Goal: Use online tool/utility: Utilize a website feature to perform a specific function

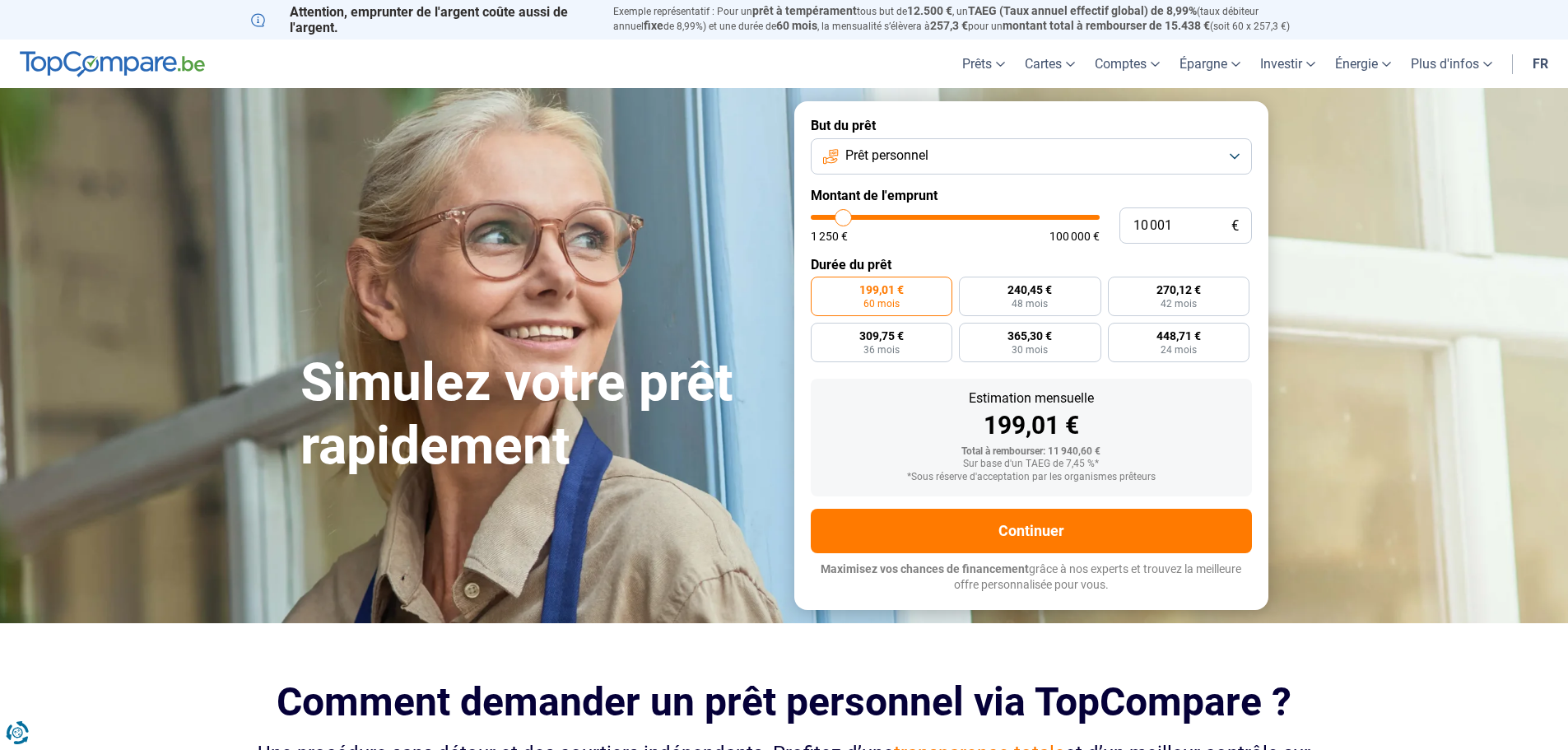
type input "100 000"
type input "100000"
click at [1094, 219] on input "range" at bounding box center [955, 217] width 289 height 5
radio input "false"
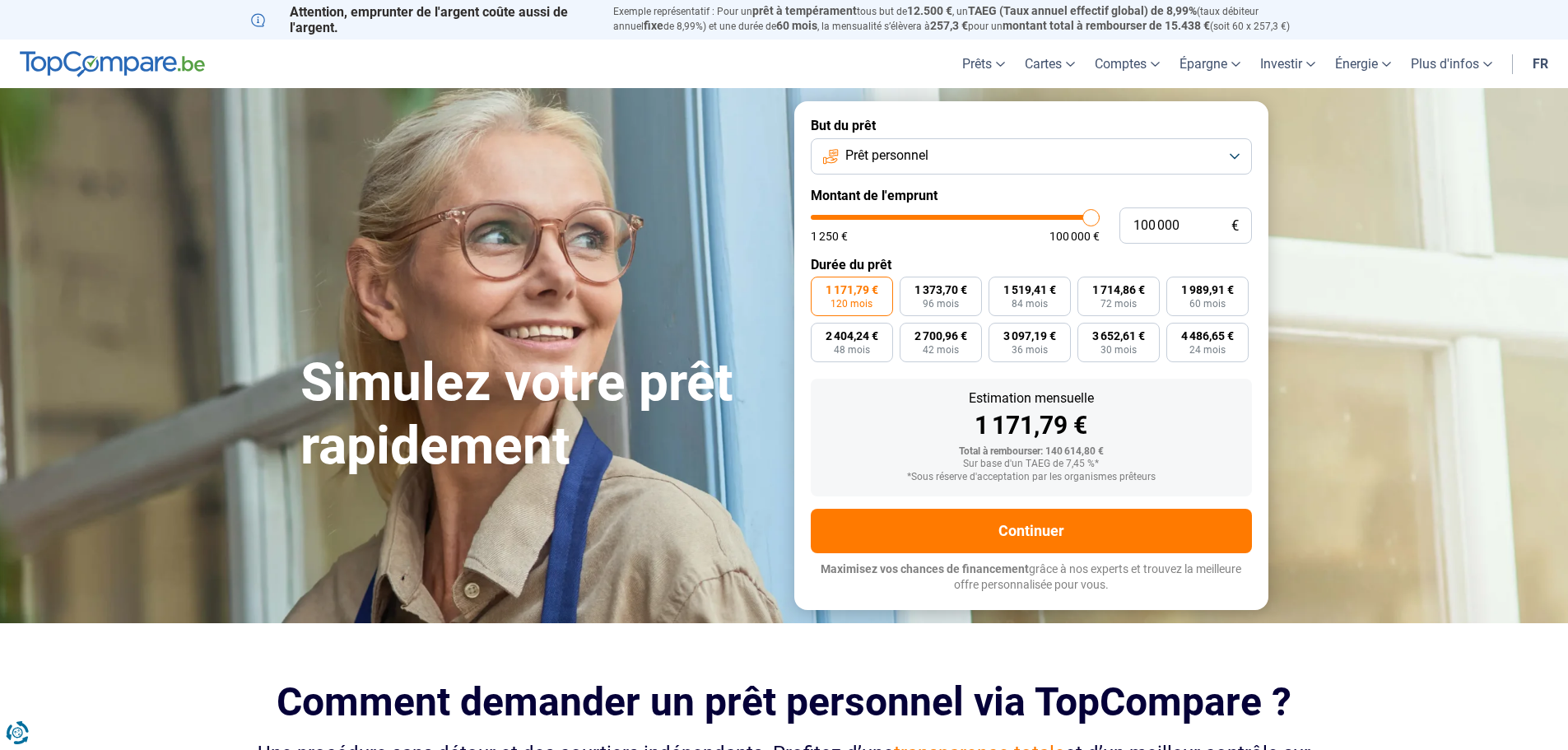
type input "98 500"
type input "98500"
type input "98 000"
type input "98000"
type input "97 250"
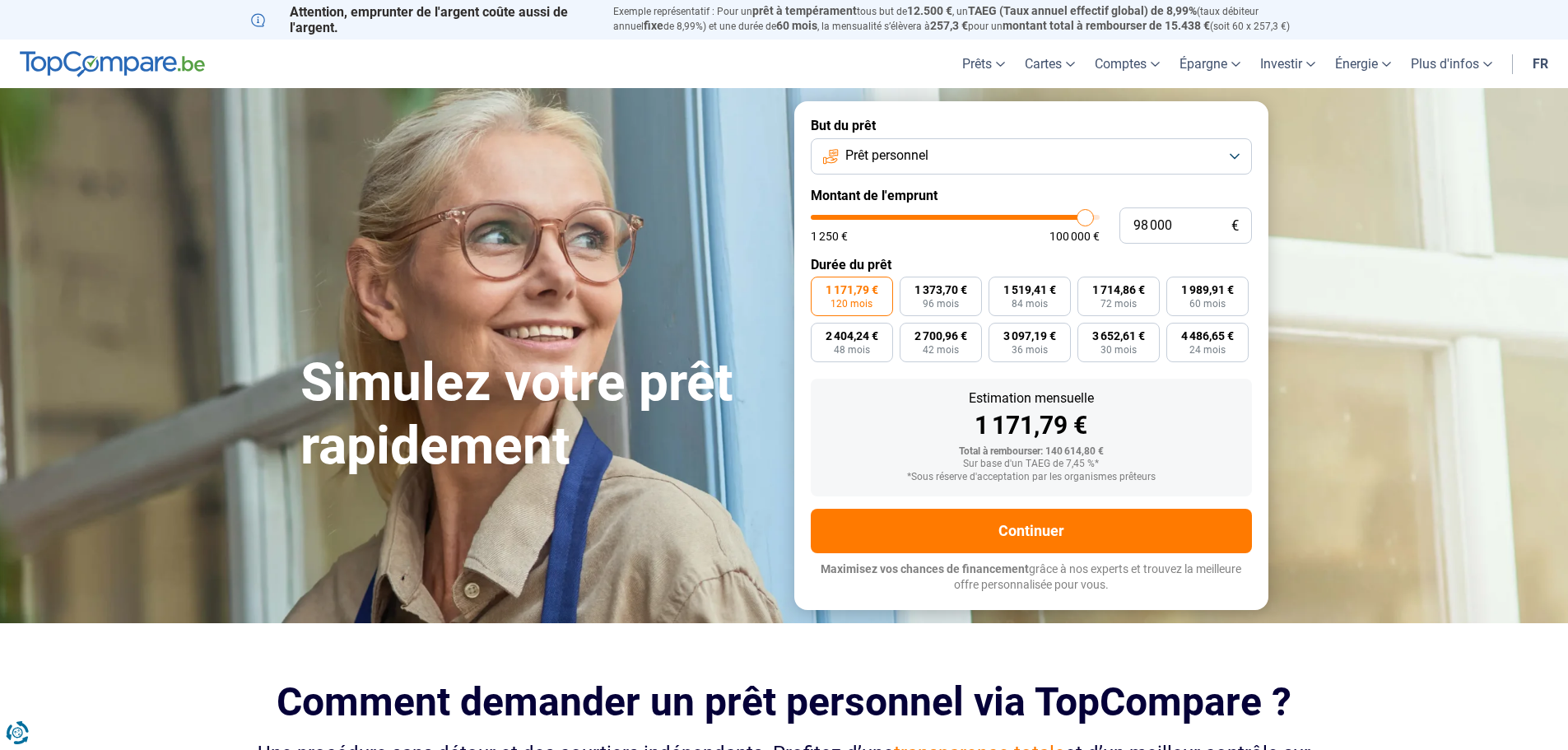
type input "97250"
type input "95 750"
type input "95750"
type input "93 000"
type input "93000"
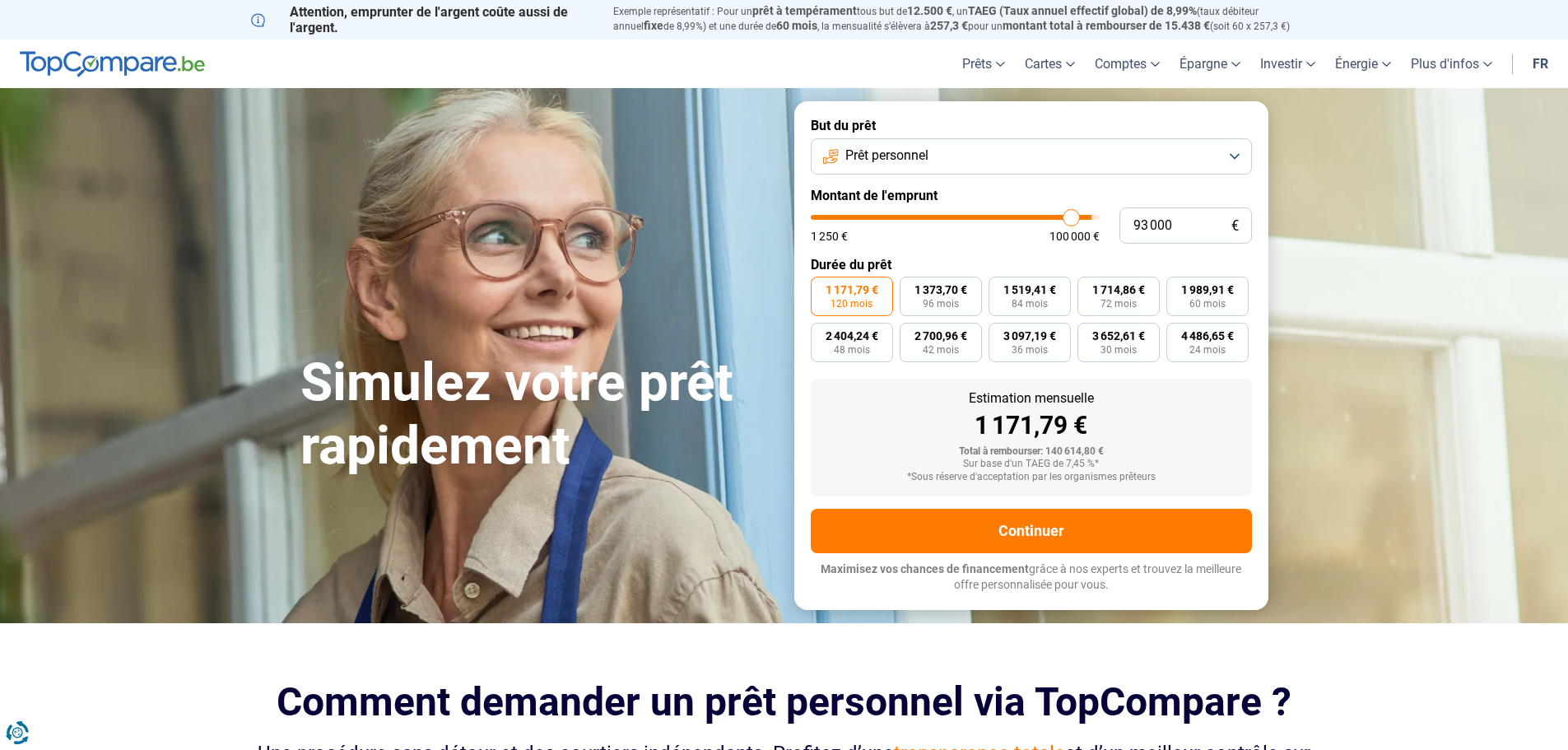
type input "91 500"
type input "91500"
type input "90 250"
type input "90250"
type input "89 500"
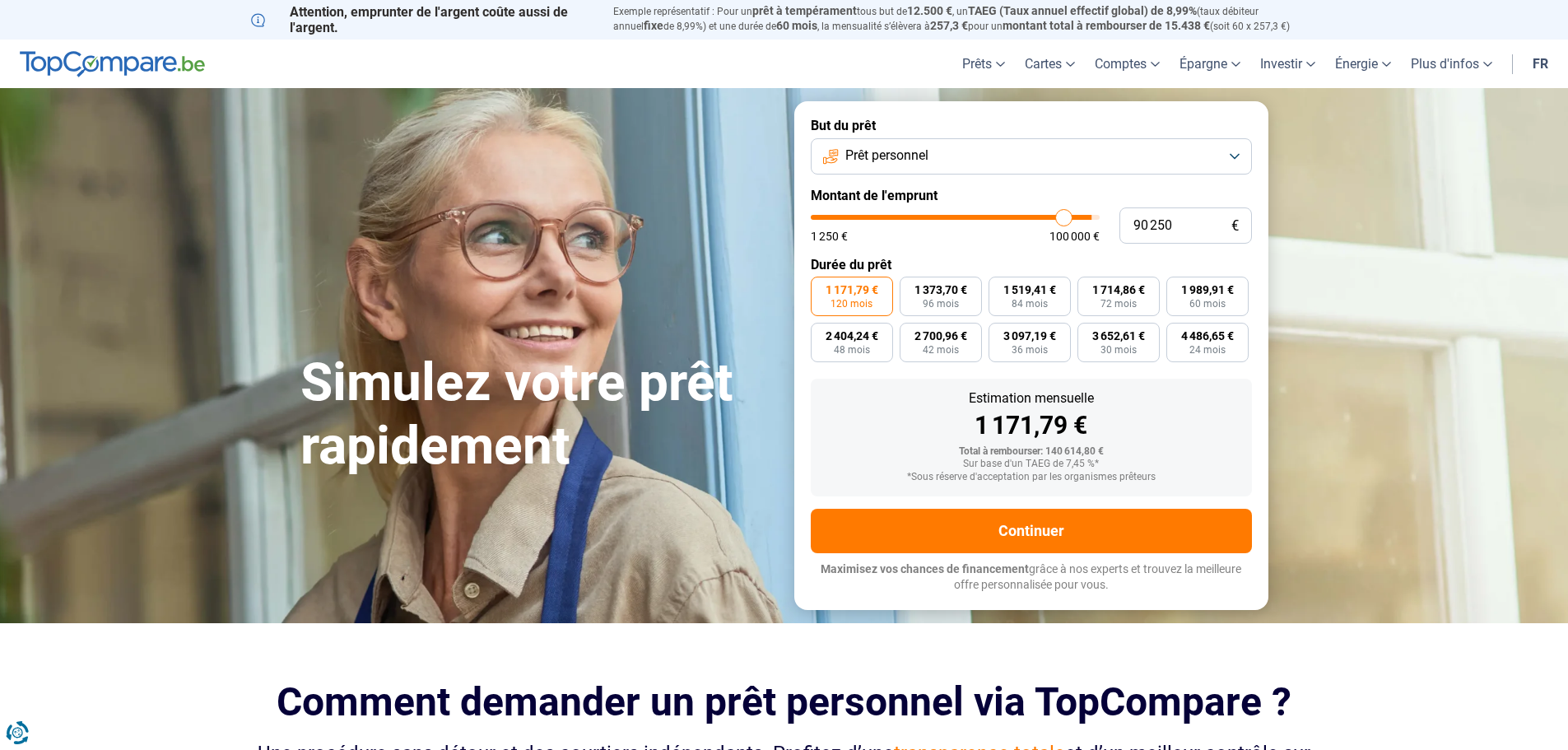
type input "89500"
type input "88 500"
type input "88500"
type input "87 500"
type input "87500"
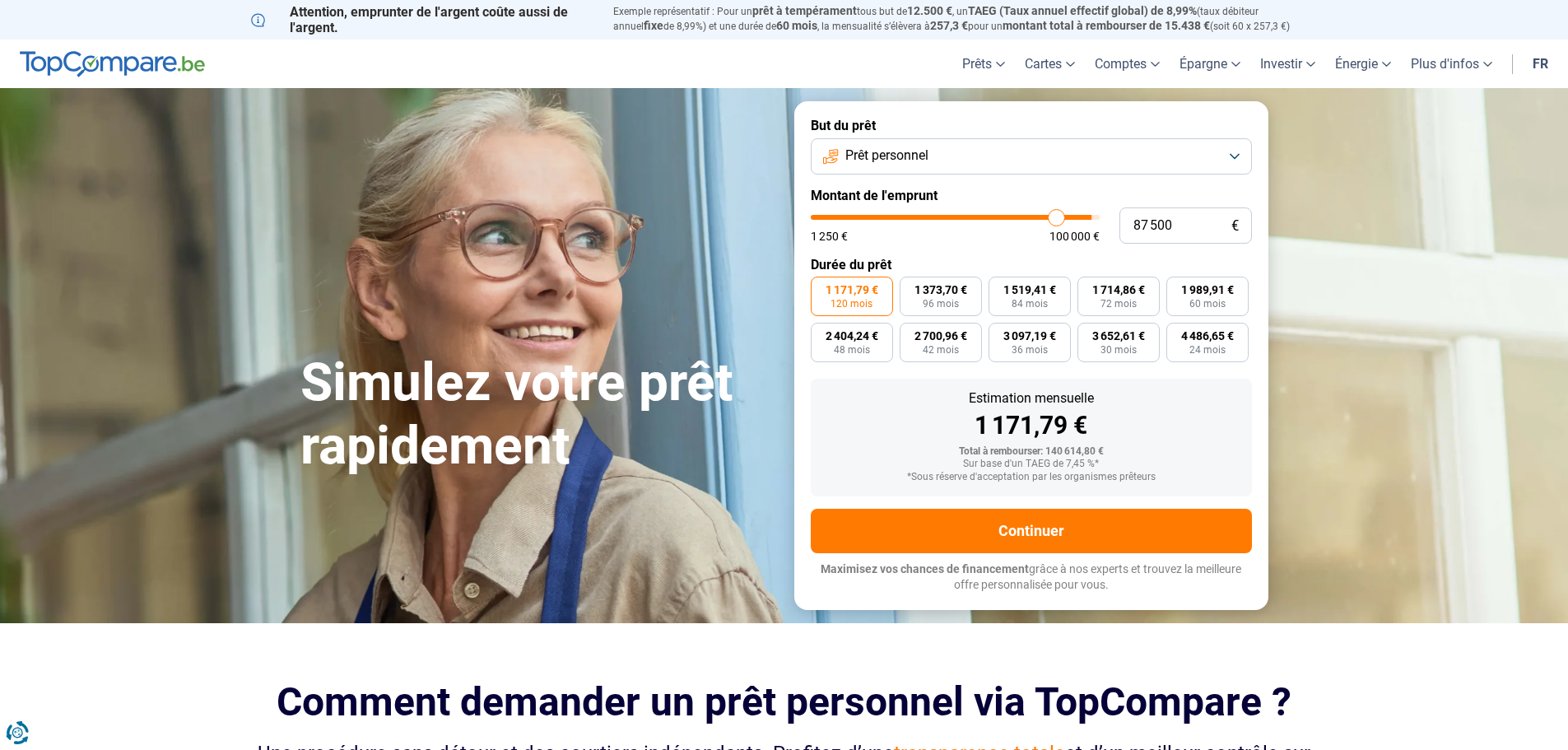
type input "85 000"
type input "85000"
type input "82 250"
type input "82250"
type input "78 000"
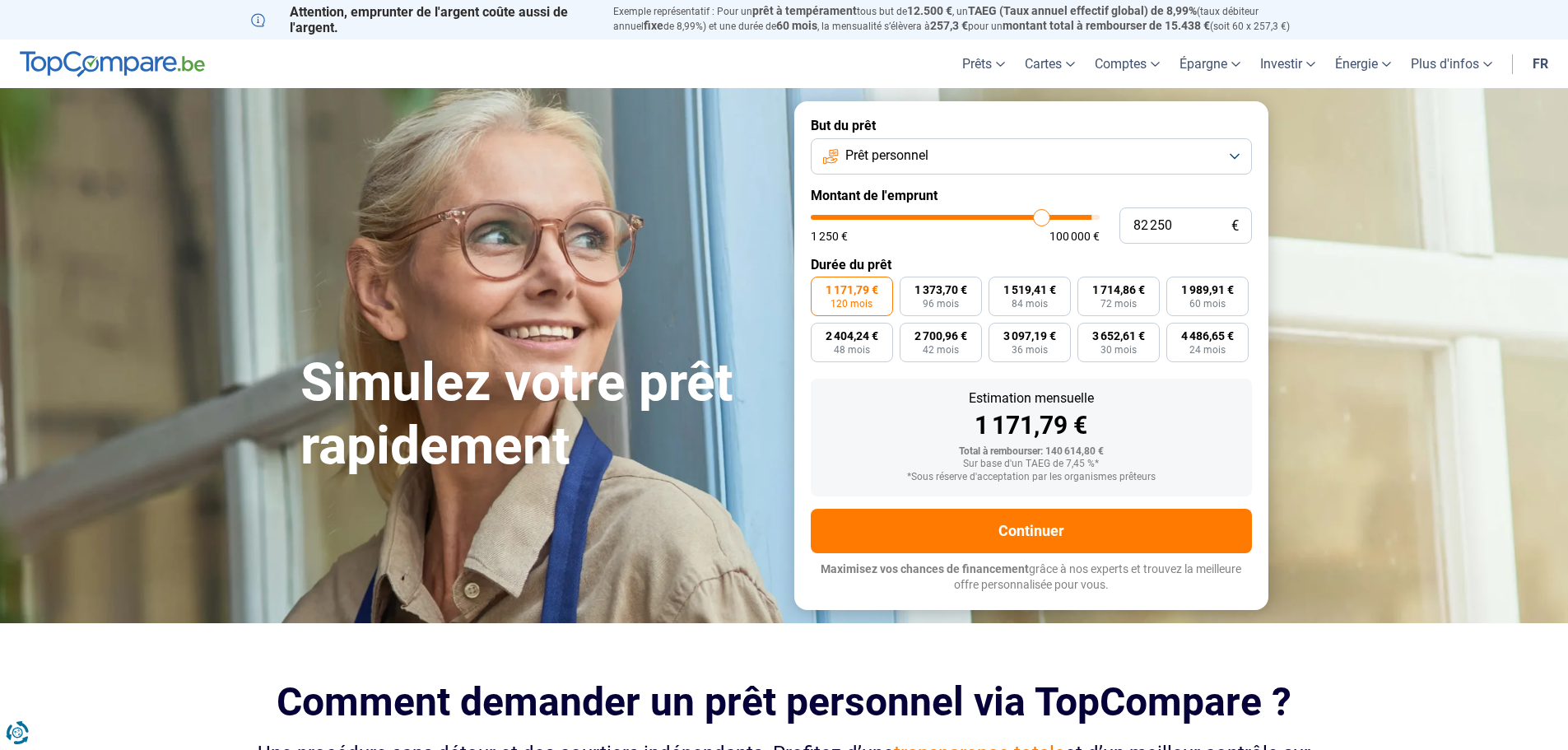
type input "78000"
type input "73 750"
type input "73750"
type input "69 500"
type input "69500"
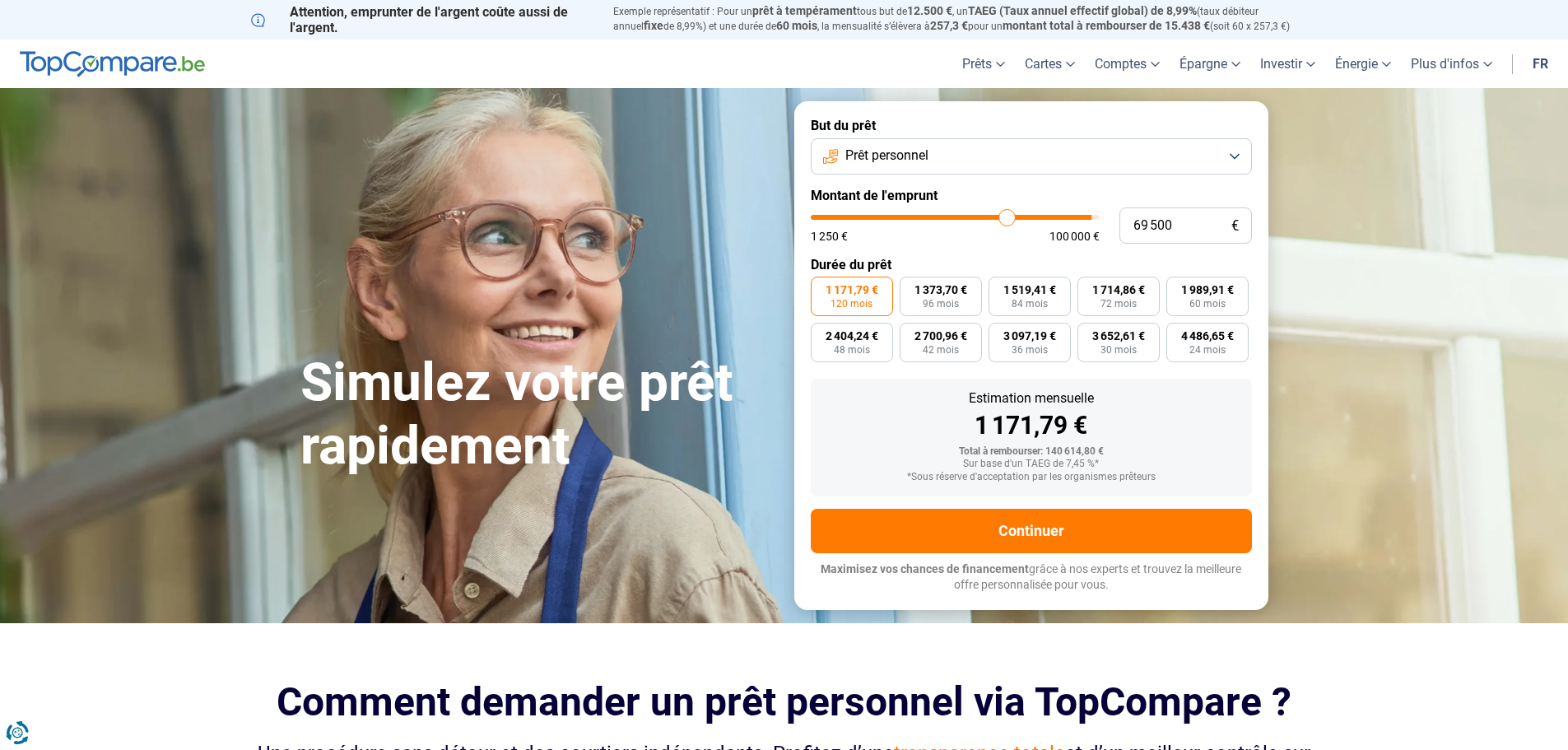
type input "66 250"
type input "66250"
type input "62 250"
type input "62250"
type input "60 250"
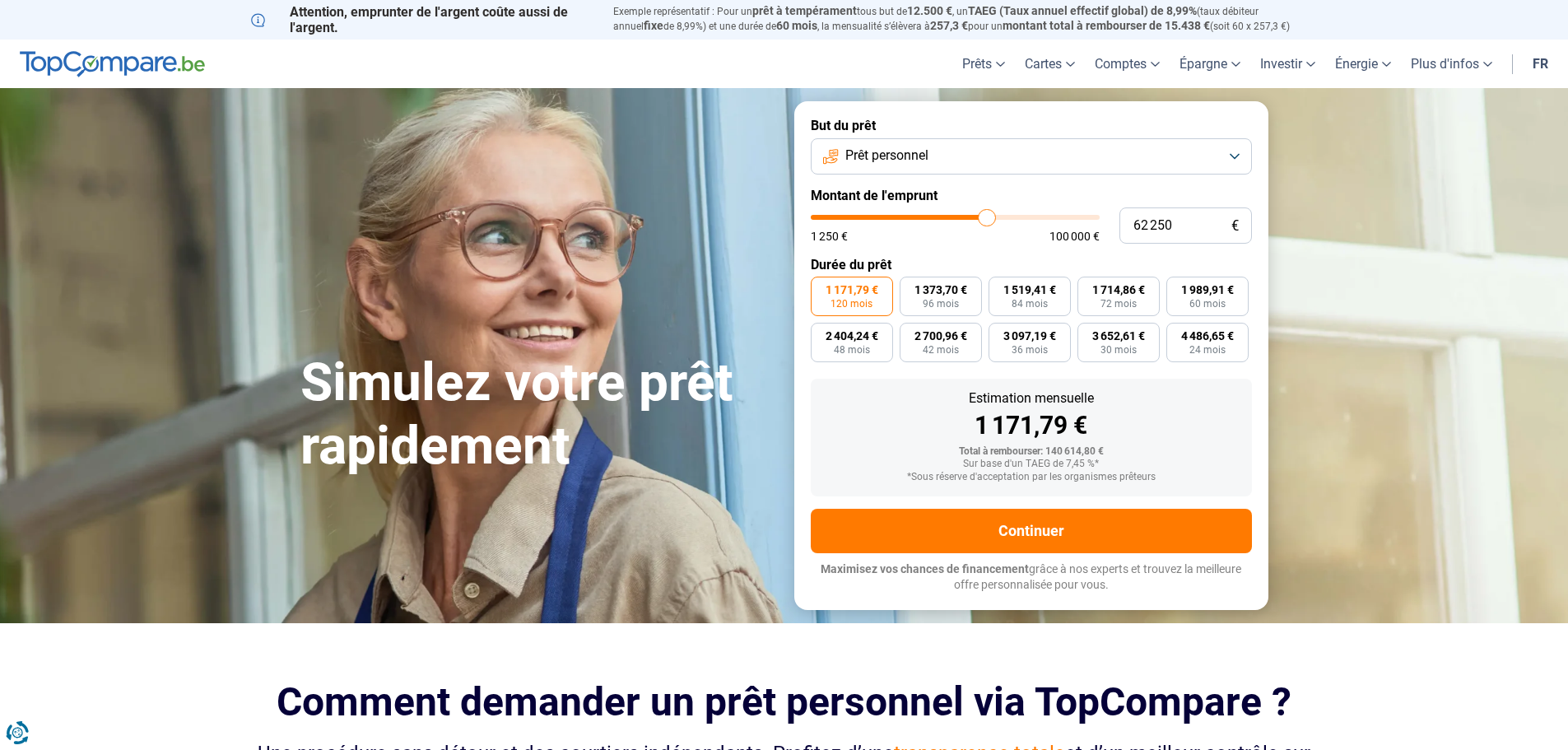
type input "60250"
type input "57 750"
type input "57750"
type input "56 000"
type input "56000"
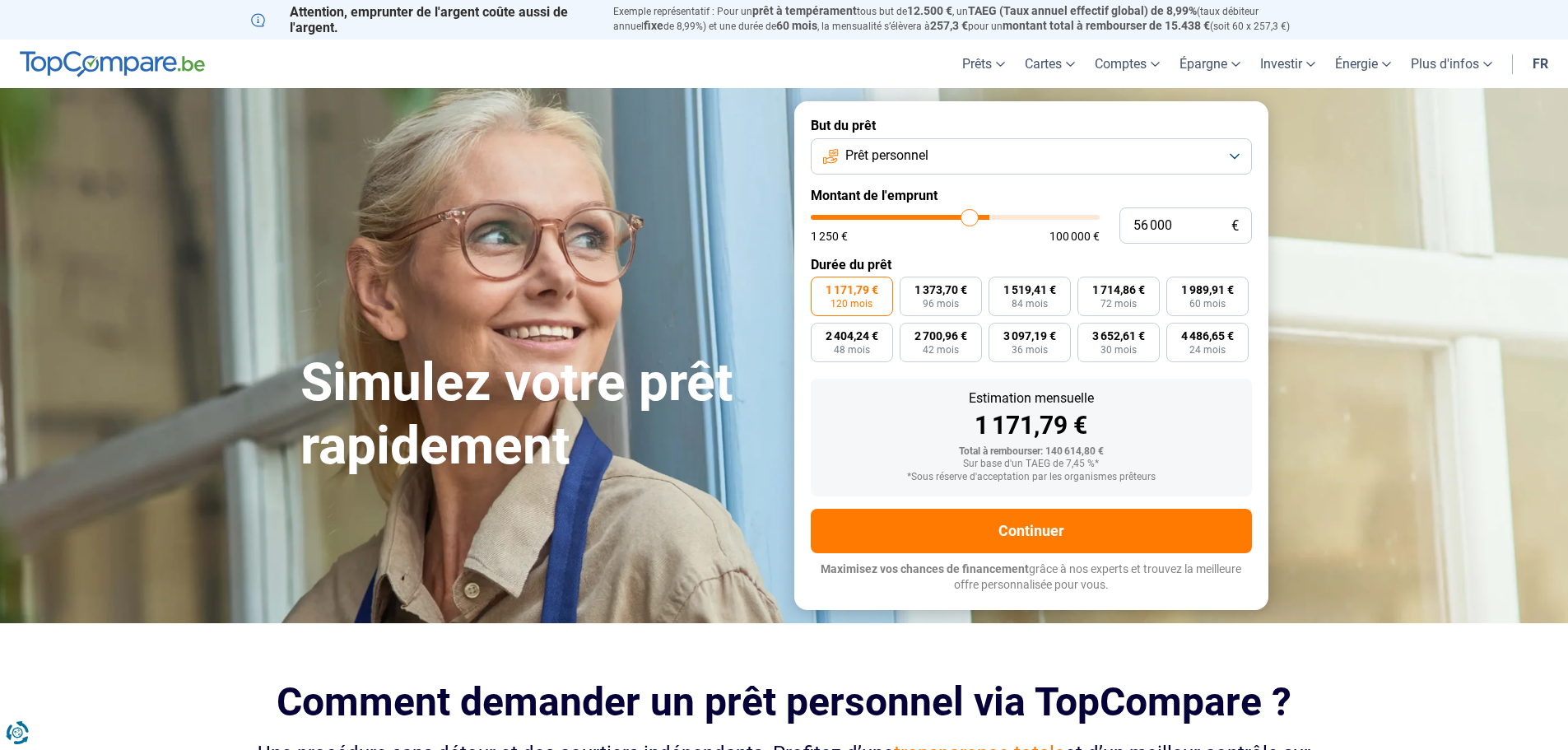
type input "54 750"
type input "54750"
type input "53 250"
type input "53250"
type input "52 500"
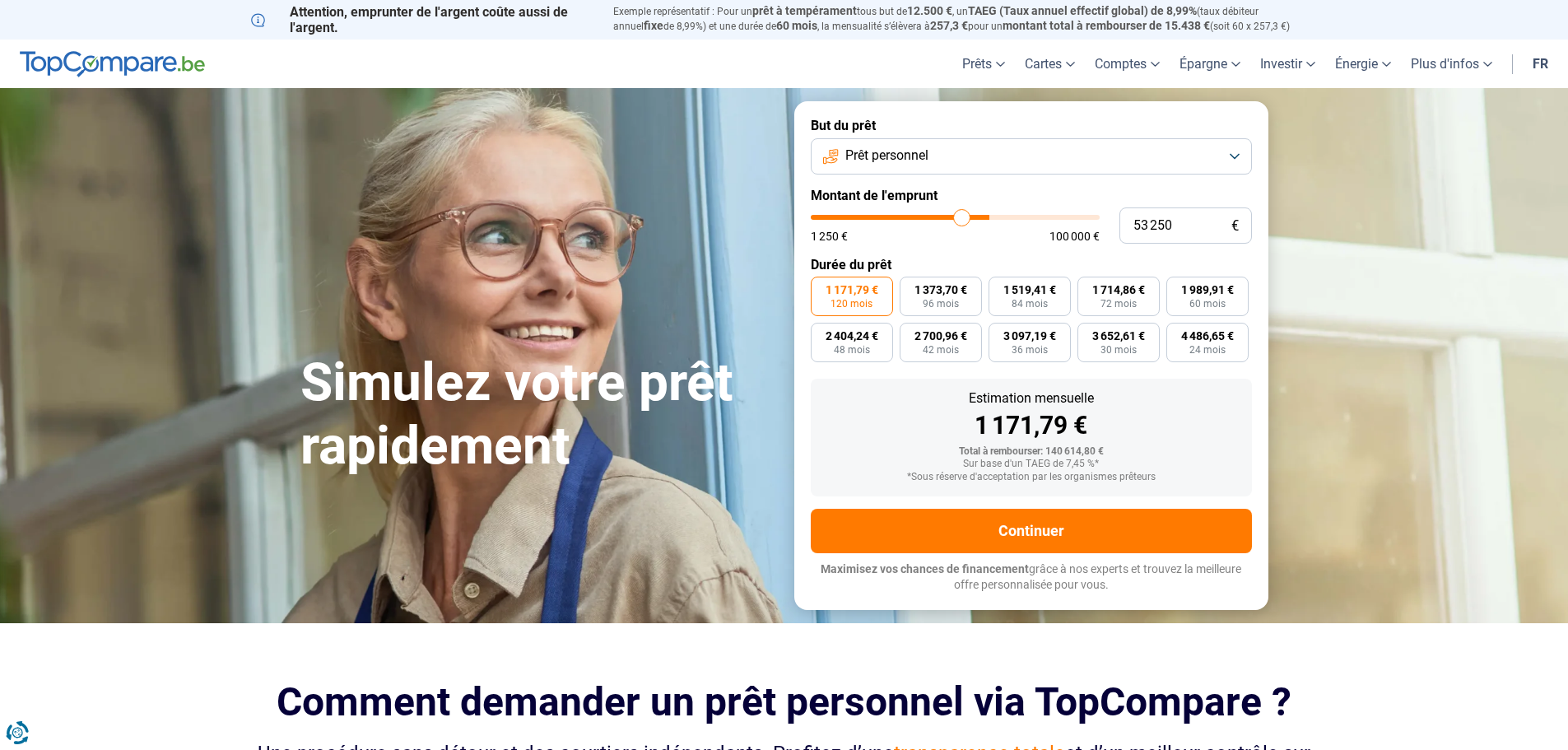
type input "52500"
type input "51 500"
type input "51500"
type input "51 250"
type input "51250"
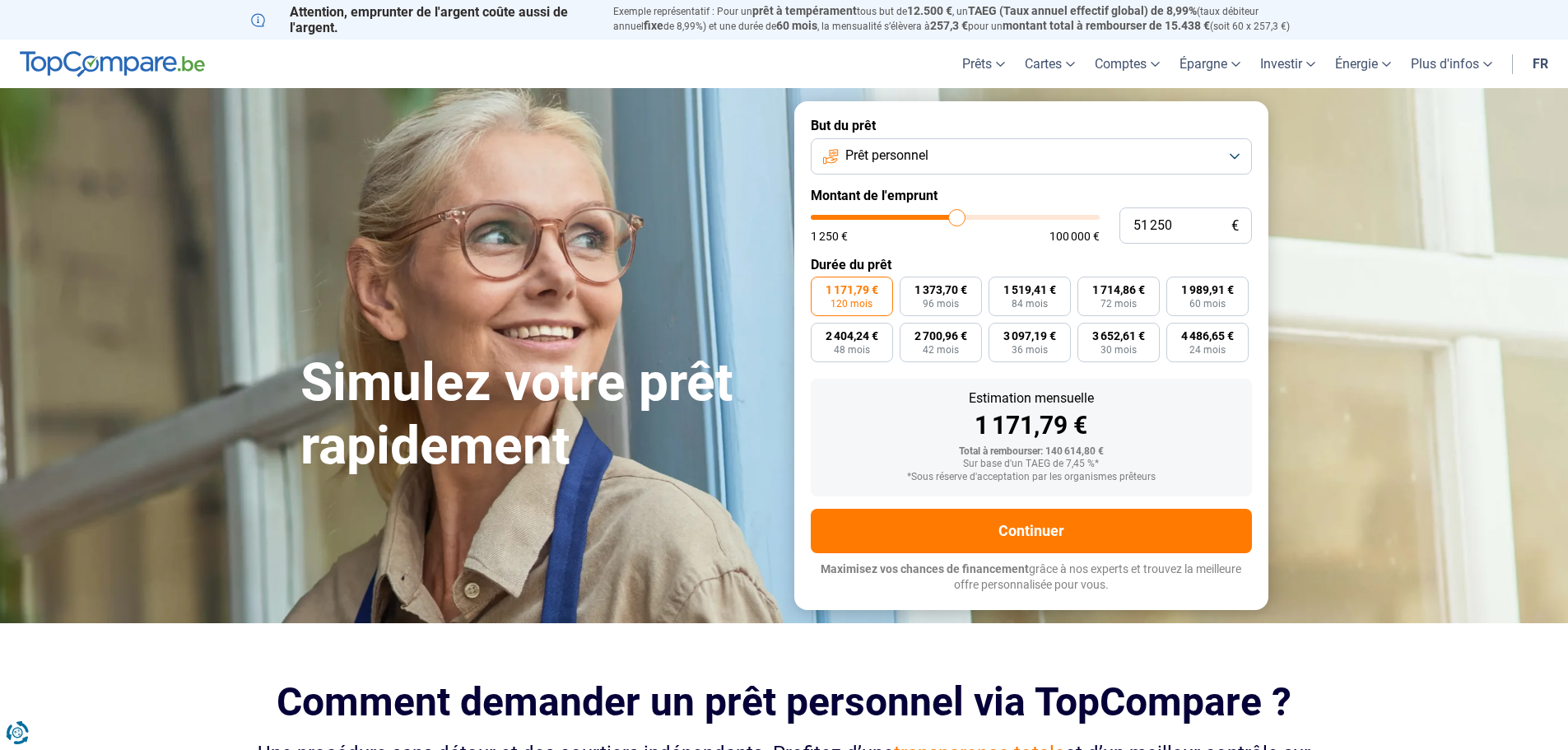
type input "51 500"
type input "51500"
type input "51 750"
type input "51750"
type input "52 000"
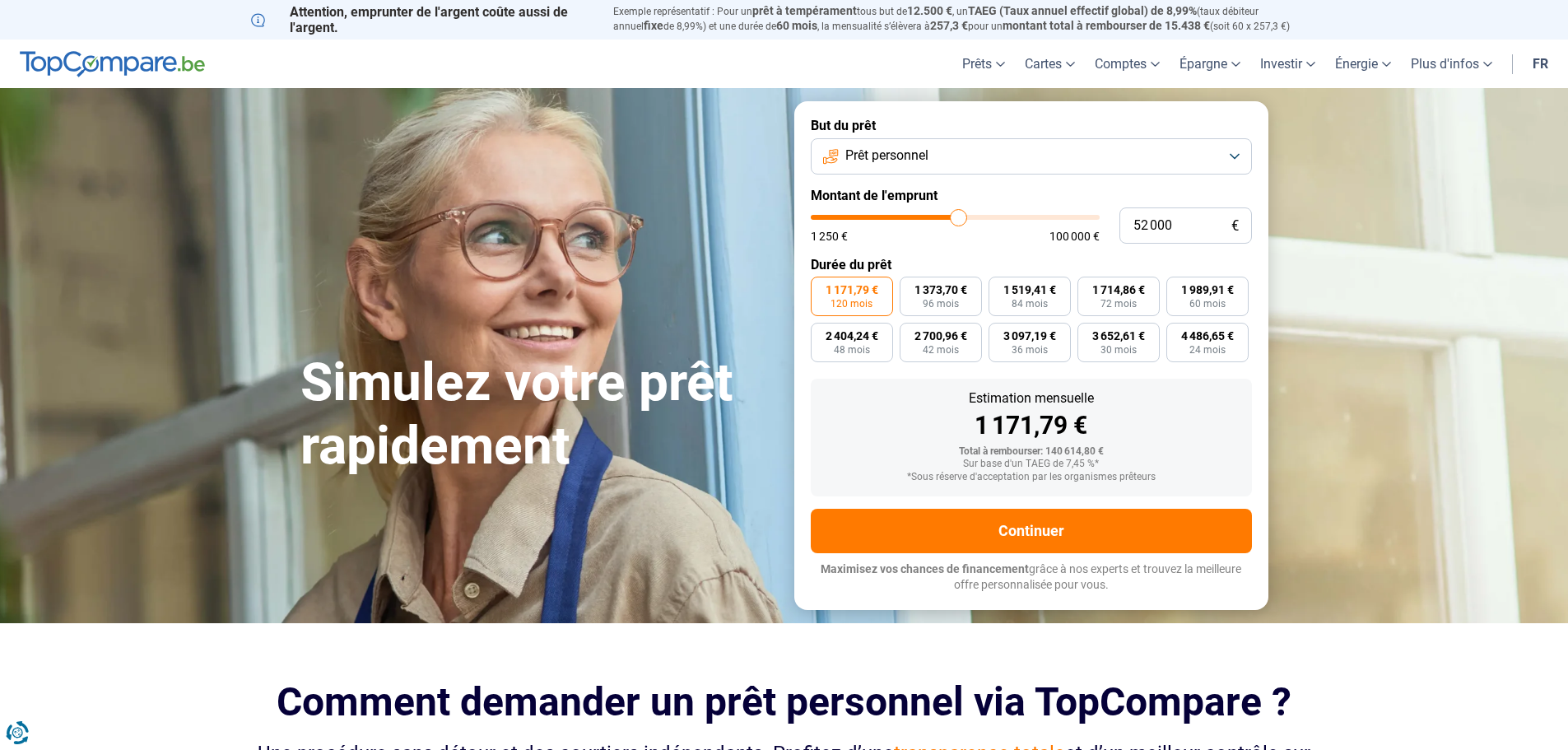
drag, startPoint x: 1086, startPoint y: 217, endPoint x: 959, endPoint y: 228, distance: 127.5
type input "52000"
click at [959, 220] on input "range" at bounding box center [955, 217] width 289 height 5
